Goal: Book appointment/travel/reservation

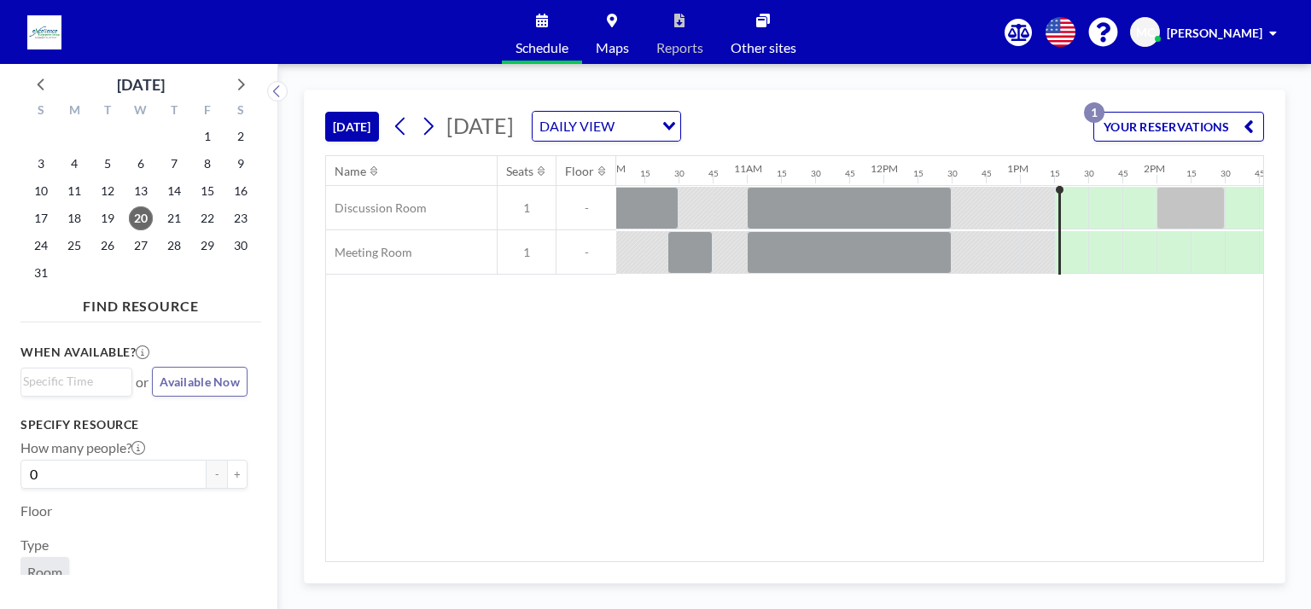
scroll to position [0, 1754]
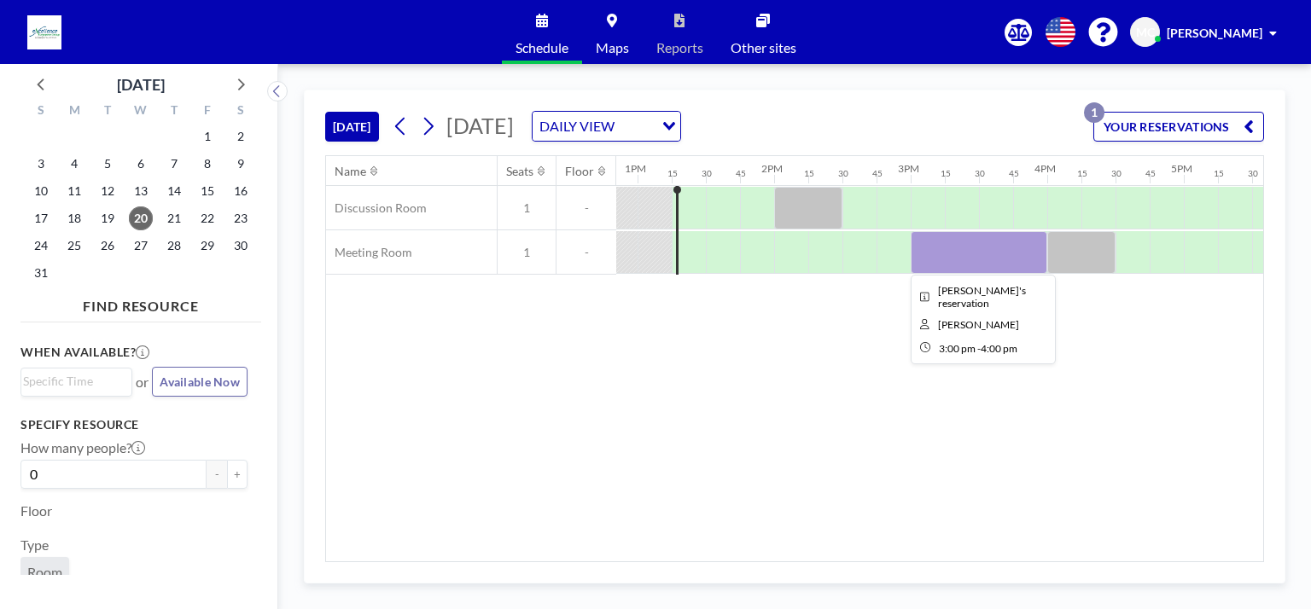
click at [979, 248] on div at bounding box center [979, 252] width 137 height 43
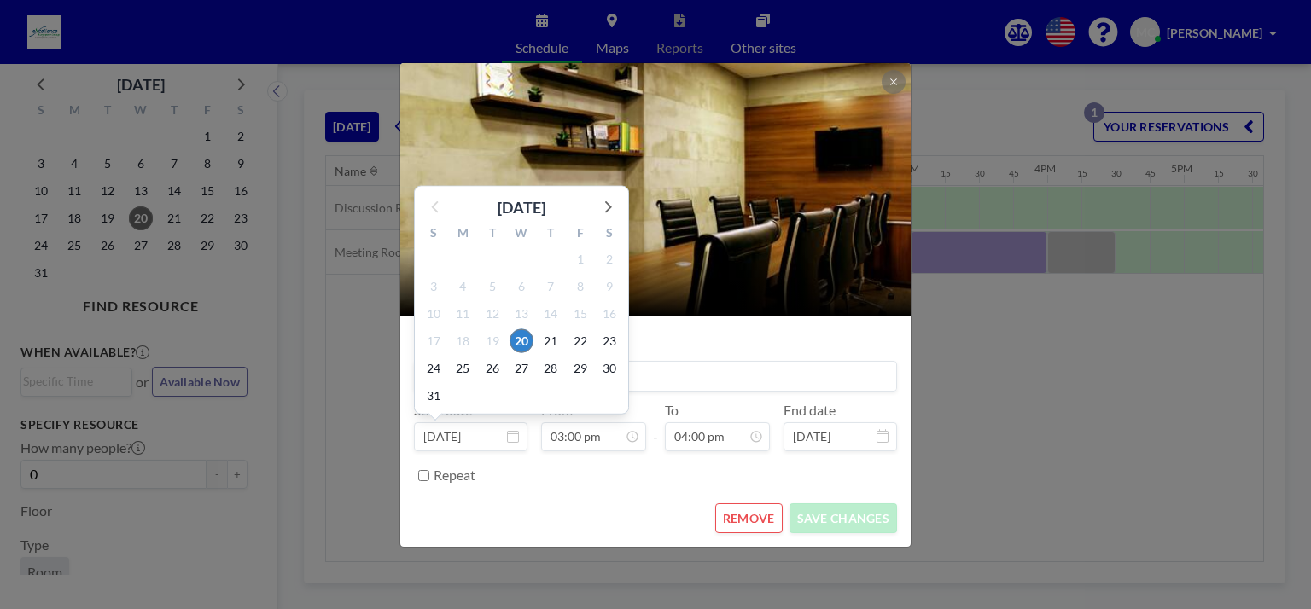
scroll to position [183, 0]
click at [513, 436] on icon at bounding box center [513, 436] width 12 height 14
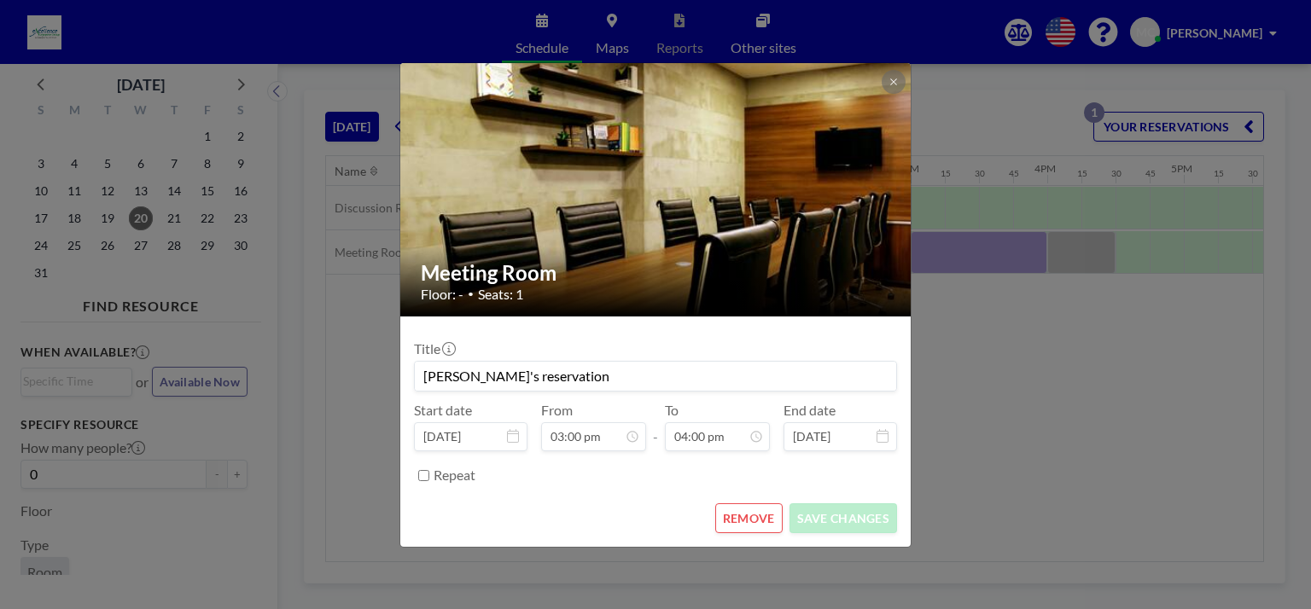
click at [513, 436] on icon at bounding box center [513, 436] width 12 height 14
click at [507, 436] on icon at bounding box center [513, 436] width 12 height 14
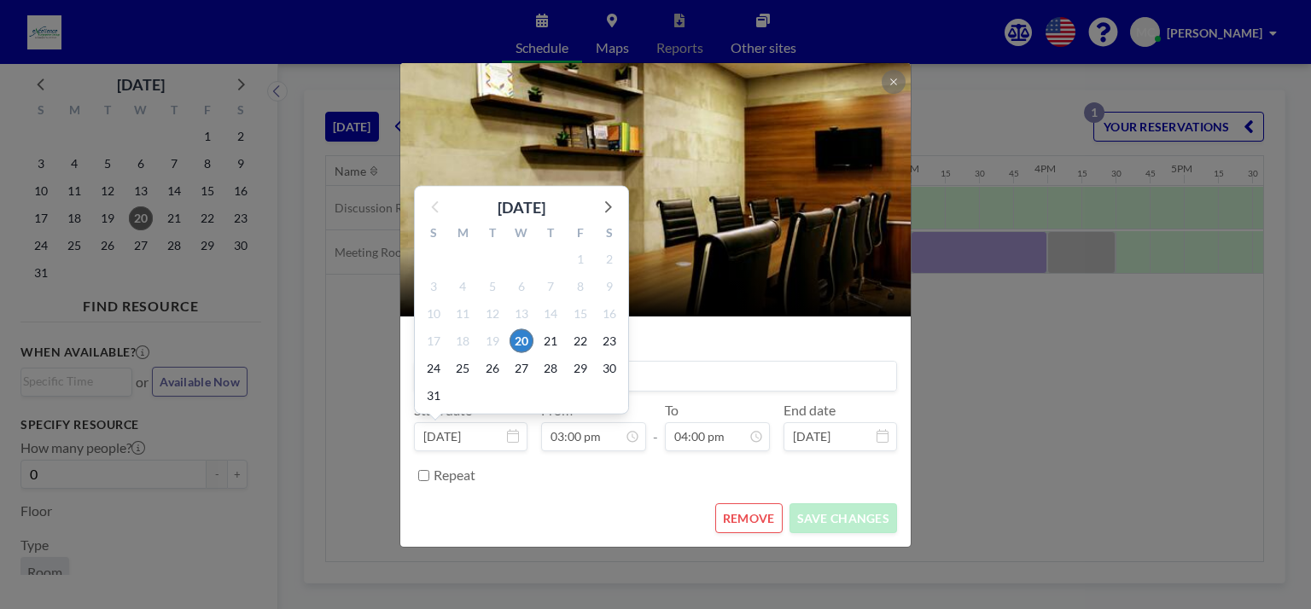
click at [481, 440] on input "[DATE]" at bounding box center [471, 437] width 114 height 29
click at [460, 364] on span "25" at bounding box center [463, 369] width 24 height 24
type input "[DATE]"
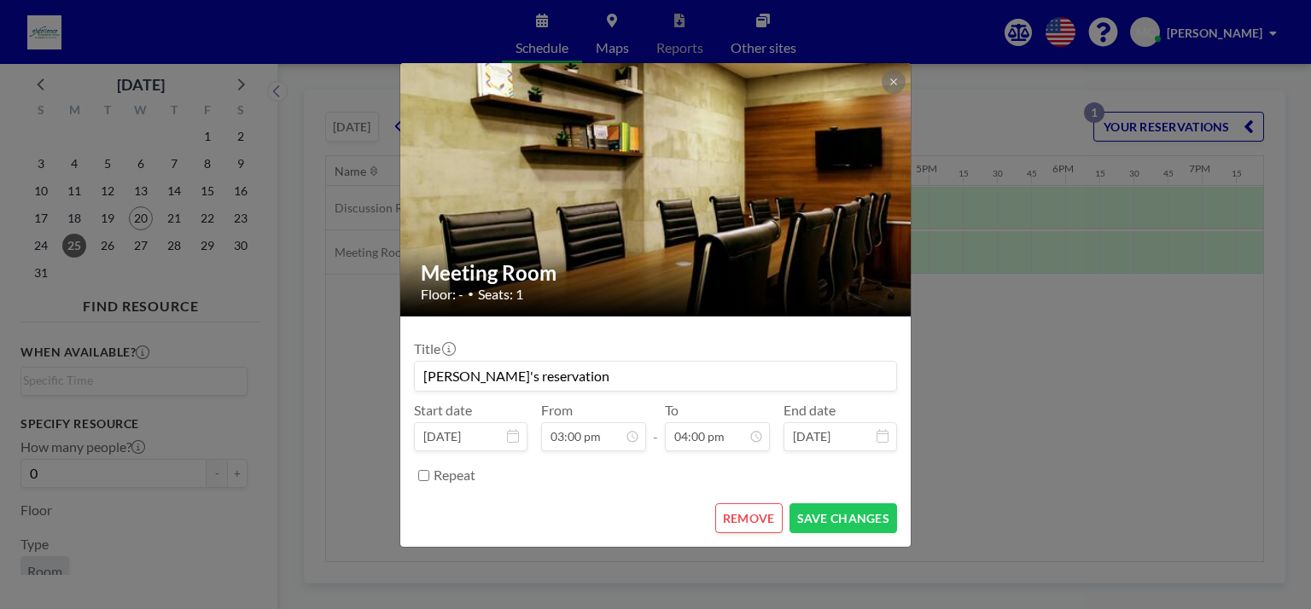
scroll to position [0, 2014]
click at [850, 515] on button "SAVE CHANGES" at bounding box center [844, 519] width 108 height 30
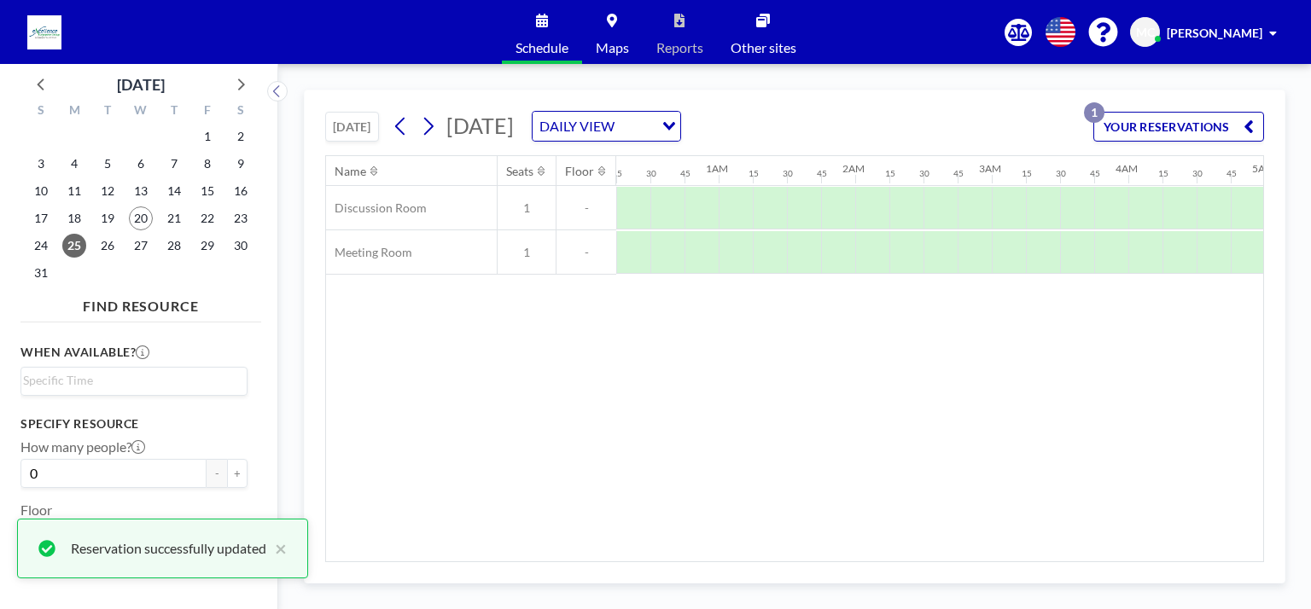
scroll to position [0, 0]
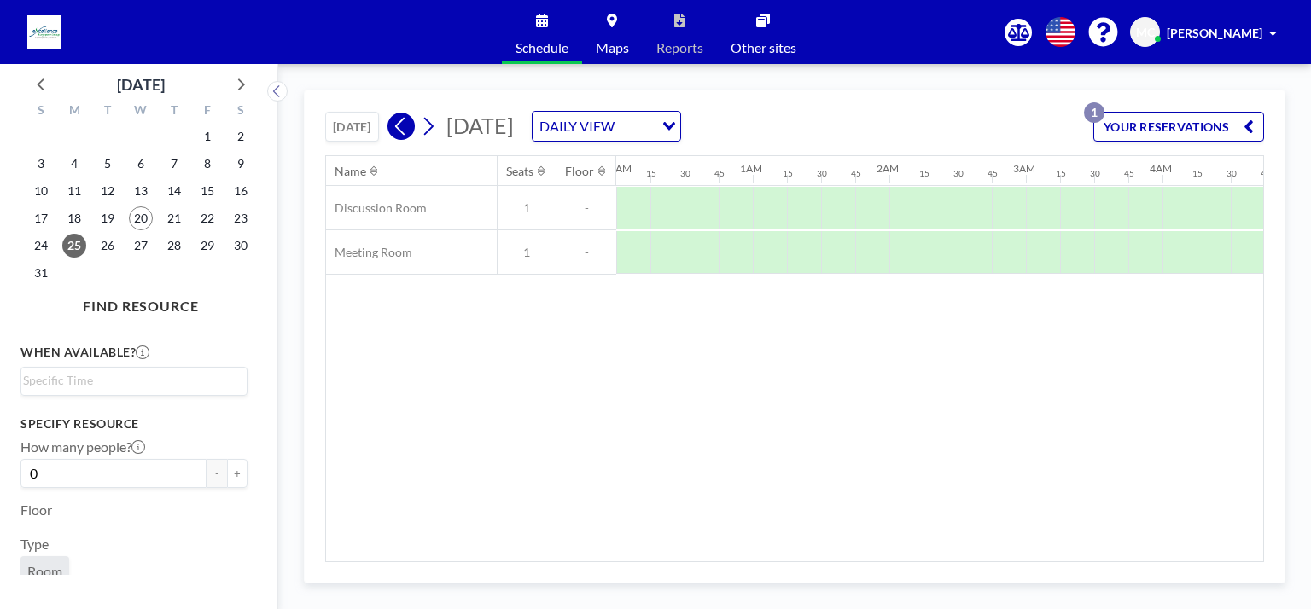
click at [409, 119] on icon at bounding box center [401, 127] width 16 height 26
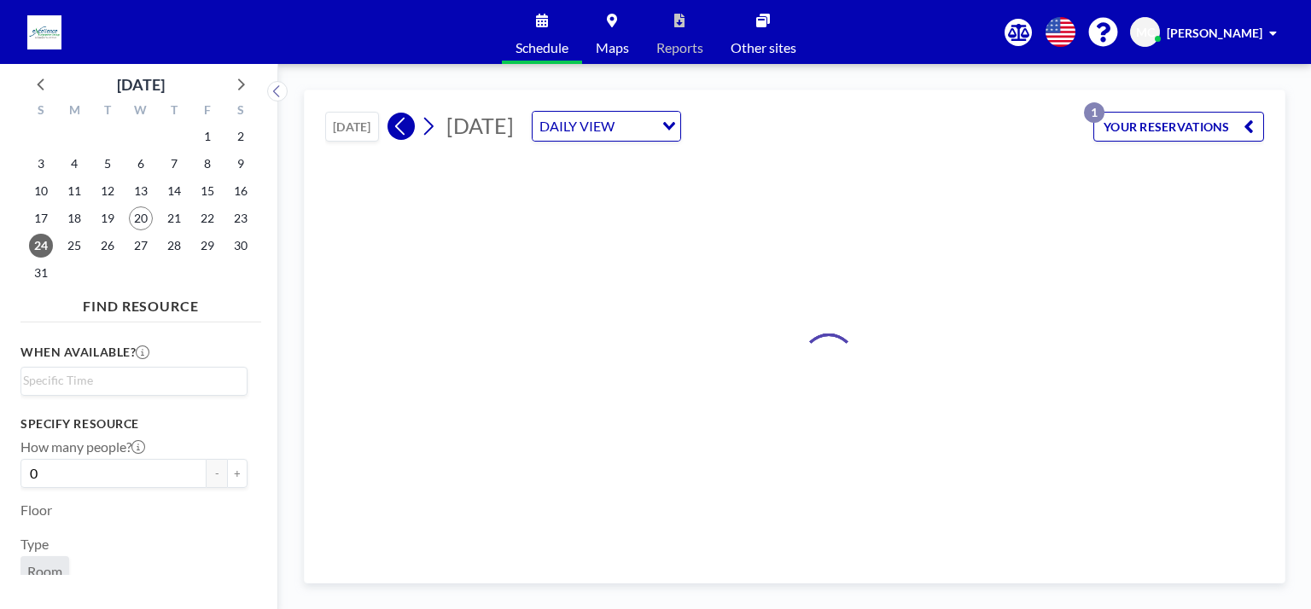
click at [409, 119] on icon at bounding box center [401, 127] width 16 height 26
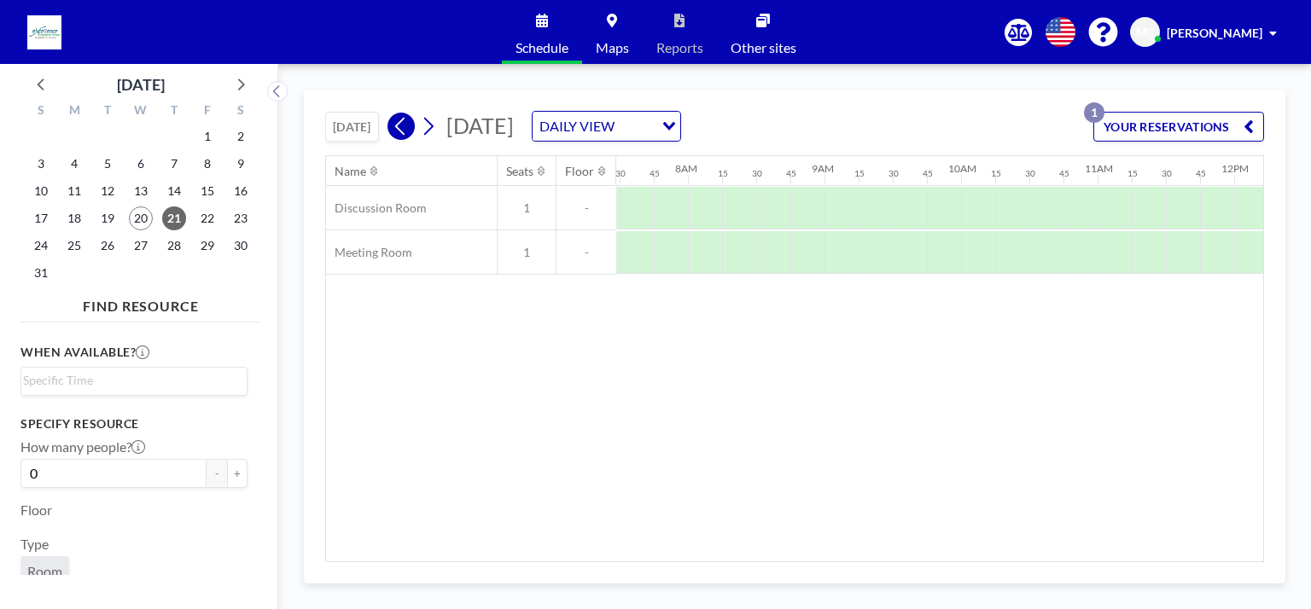
scroll to position [0, 1058]
click at [409, 119] on icon at bounding box center [401, 127] width 16 height 26
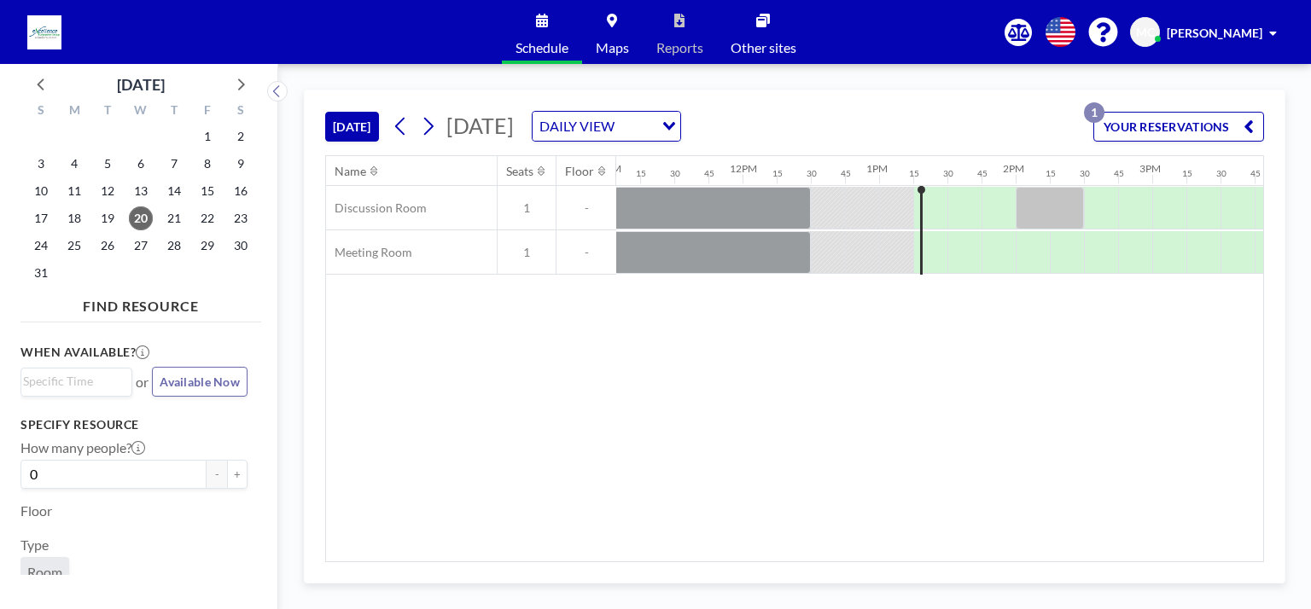
scroll to position [0, 1467]
